Goal: Information Seeking & Learning: Find specific fact

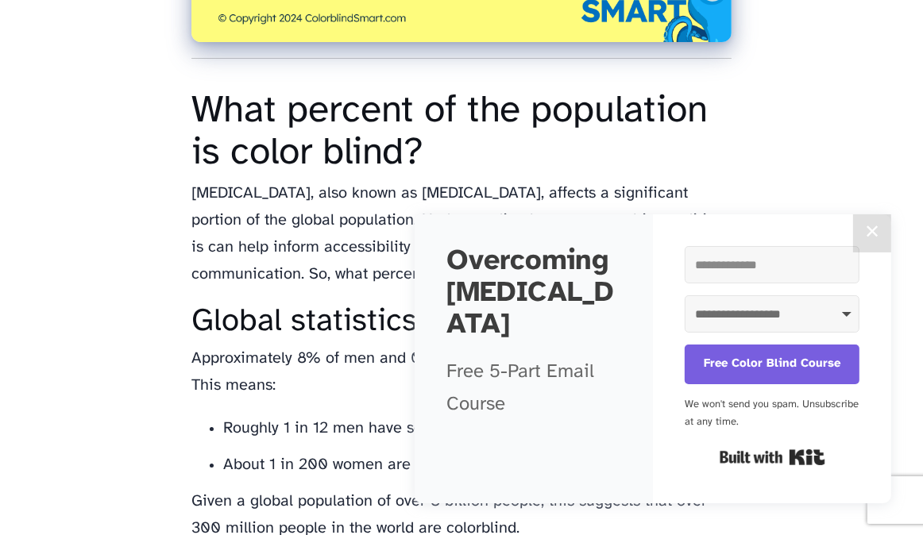
scroll to position [953, 0]
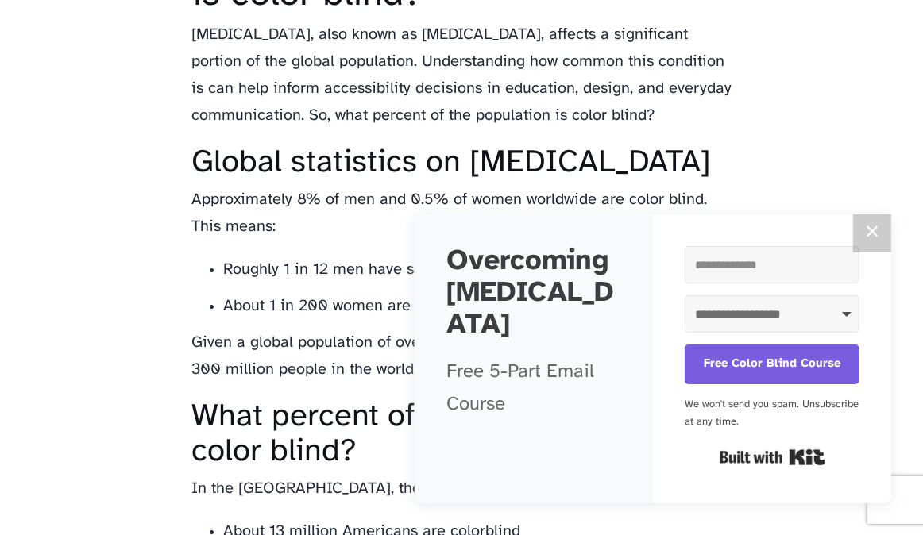
click at [865, 237] on button "✕" at bounding box center [872, 233] width 38 height 38
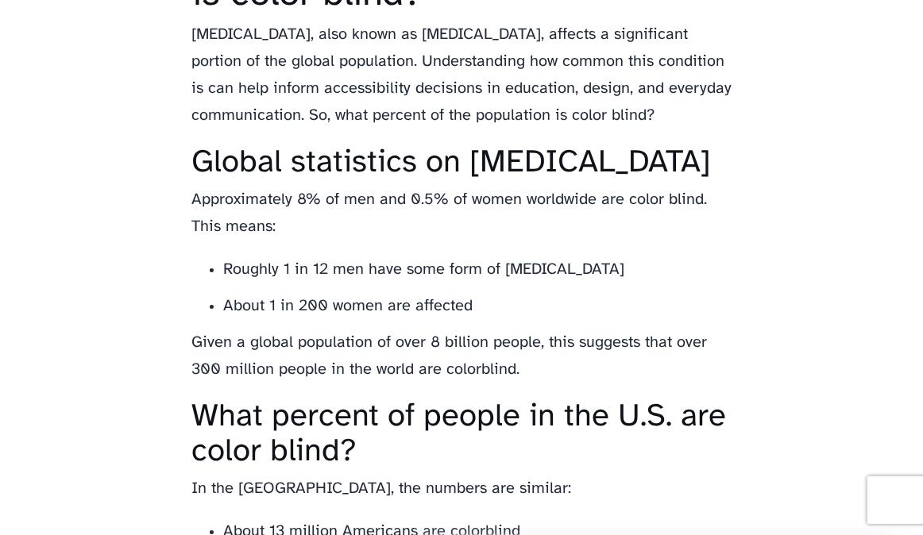
drag, startPoint x: 414, startPoint y: 293, endPoint x: 661, endPoint y: 296, distance: 247.0
click at [661, 283] on li "Roughly 1 in 12 men have some form of [MEDICAL_DATA]" at bounding box center [477, 269] width 508 height 27
drag, startPoint x: 299, startPoint y: 336, endPoint x: 472, endPoint y: 336, distance: 173.1
click at [472, 320] on li "About 1 in 200 women are affected" at bounding box center [477, 306] width 508 height 27
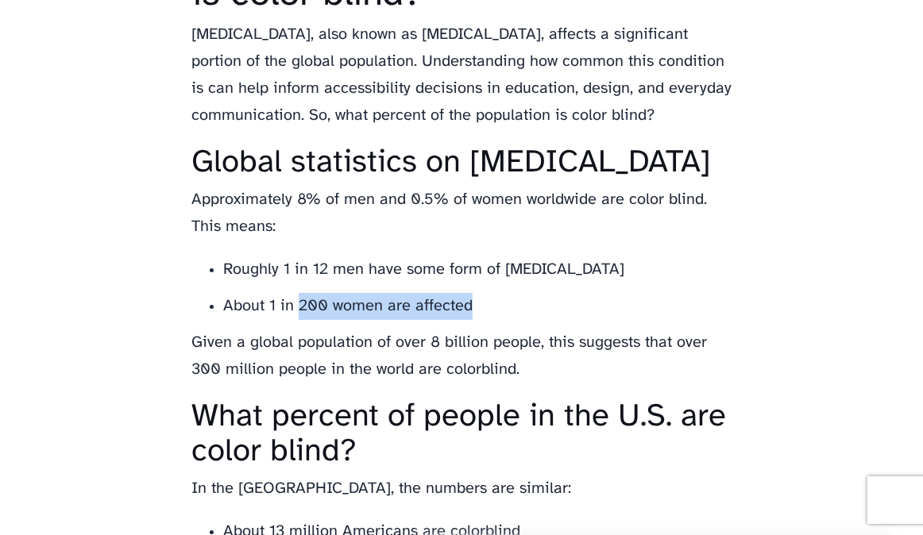
click at [472, 320] on li "About 1 in 200 women are affected" at bounding box center [477, 306] width 508 height 27
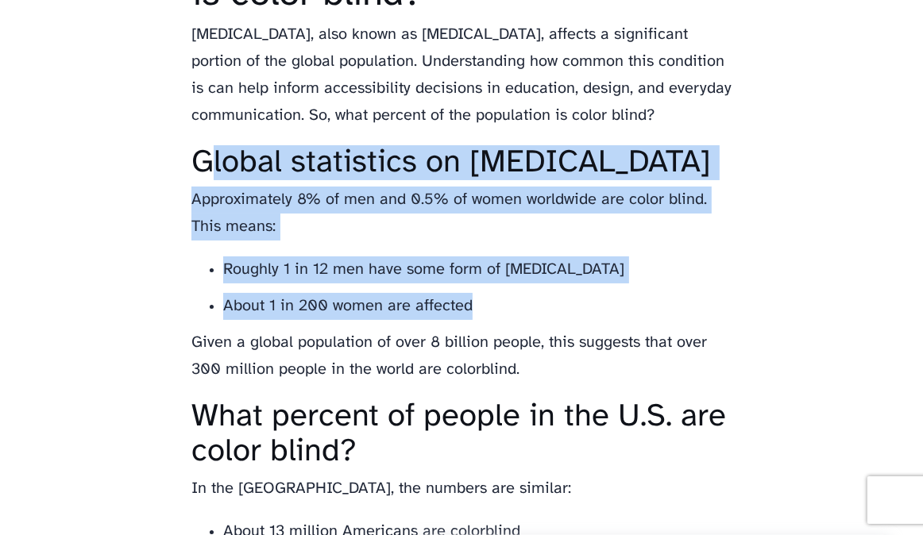
drag, startPoint x: 471, startPoint y: 335, endPoint x: 207, endPoint y: 183, distance: 304.1
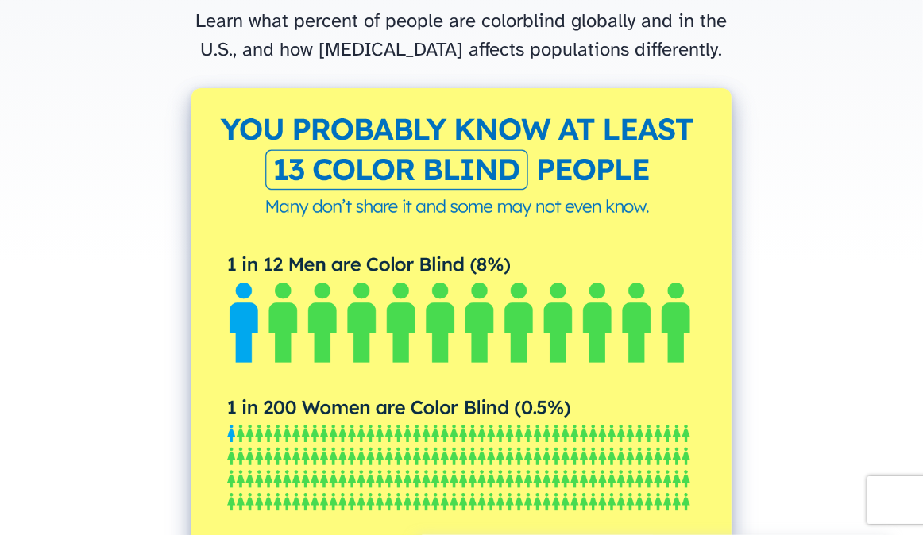
scroll to position [0, 0]
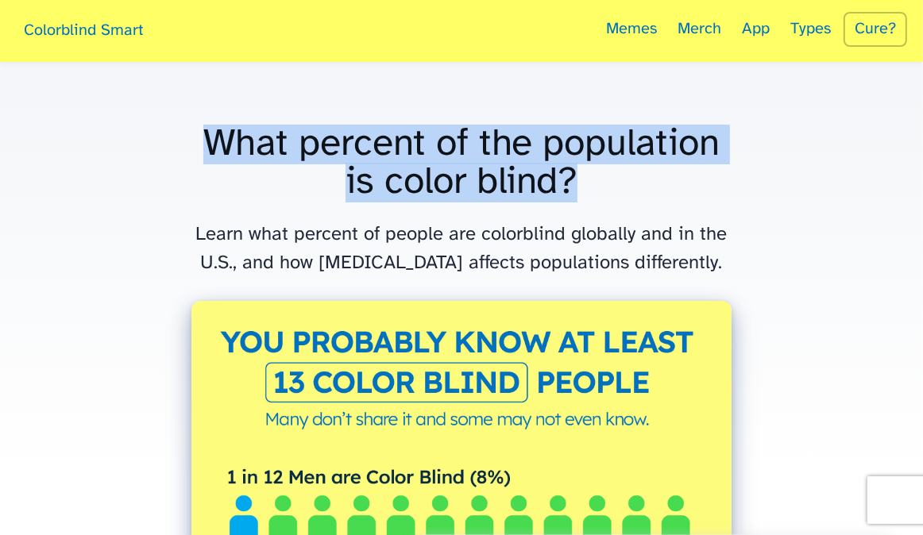
drag, startPoint x: 208, startPoint y: 137, endPoint x: 579, endPoint y: 190, distance: 374.5
click at [579, 190] on h1 "What percent of the population is color blind?" at bounding box center [461, 163] width 540 height 76
click at [578, 190] on h1 "What percent of the population is color blind?" at bounding box center [461, 163] width 540 height 76
